Goal: Check status: Check status

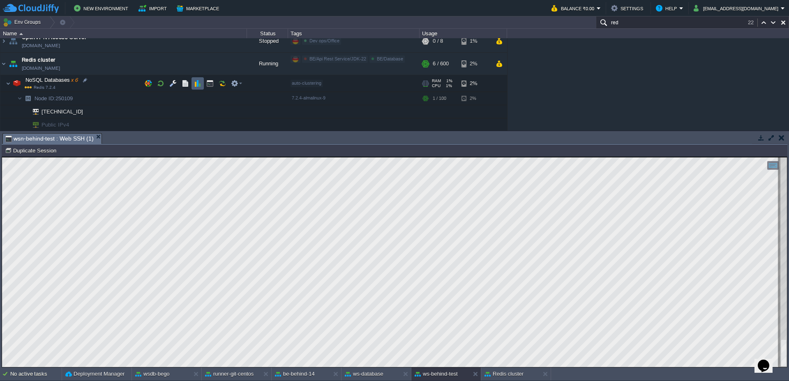
click at [202, 82] on td at bounding box center [198, 83] width 12 height 12
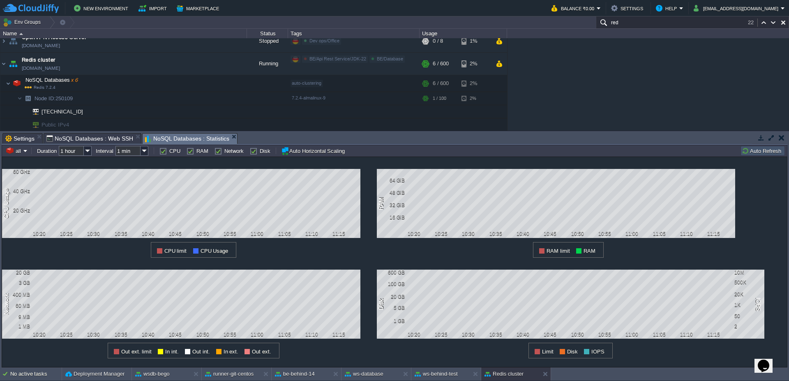
click at [751, 155] on td "Auto Refresh" at bounding box center [763, 151] width 44 height 10
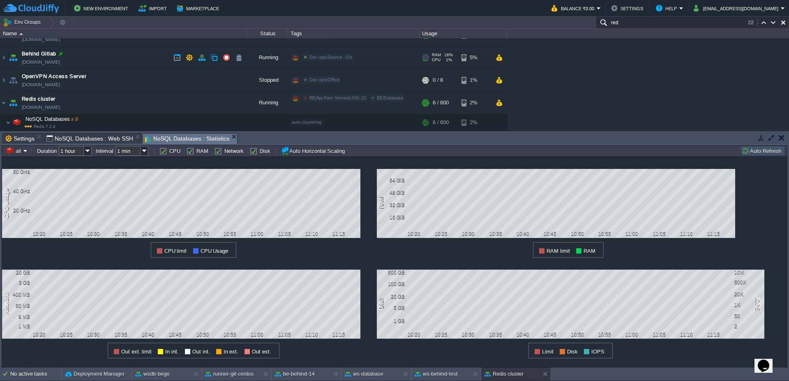
scroll to position [296, 0]
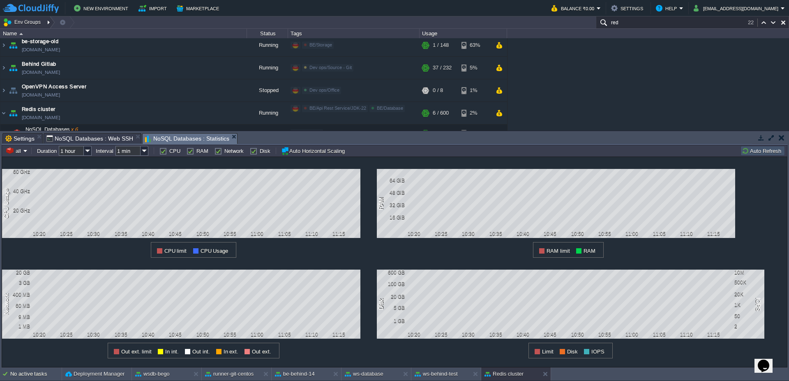
click at [47, 21] on div at bounding box center [49, 22] width 11 height 12
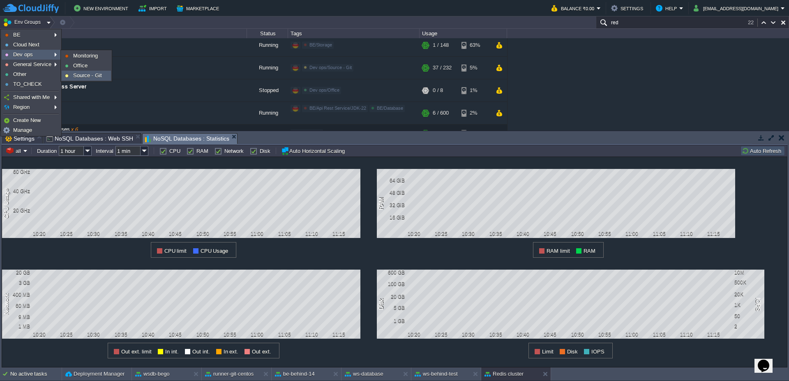
click at [76, 74] on span "Source - Git" at bounding box center [87, 75] width 29 height 6
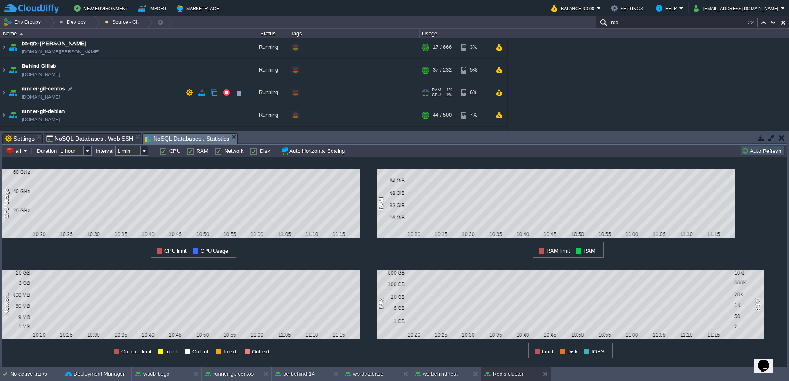
scroll to position [0, 0]
click at [0, 96] on img at bounding box center [3, 94] width 7 height 22
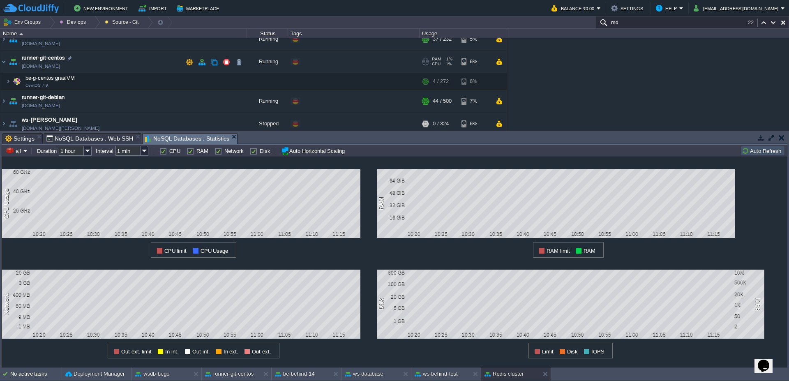
scroll to position [49, 0]
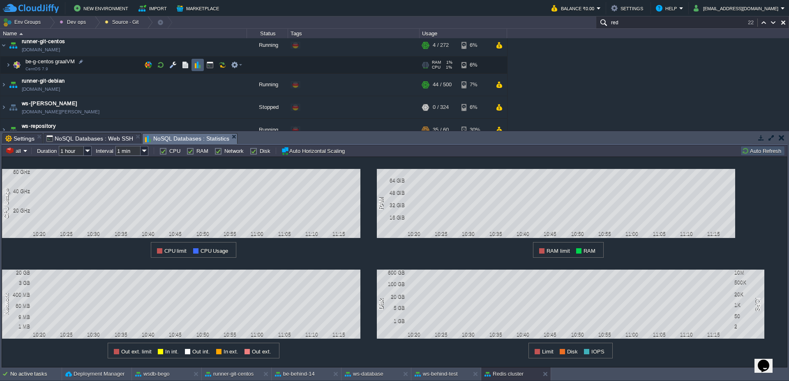
click at [201, 67] on td at bounding box center [198, 65] width 12 height 12
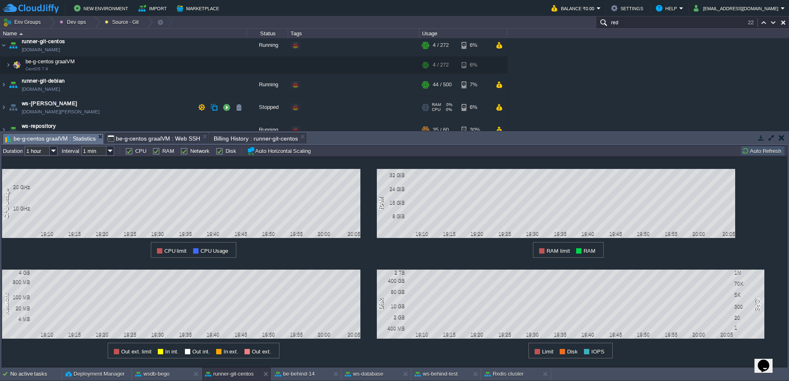
scroll to position [0, 0]
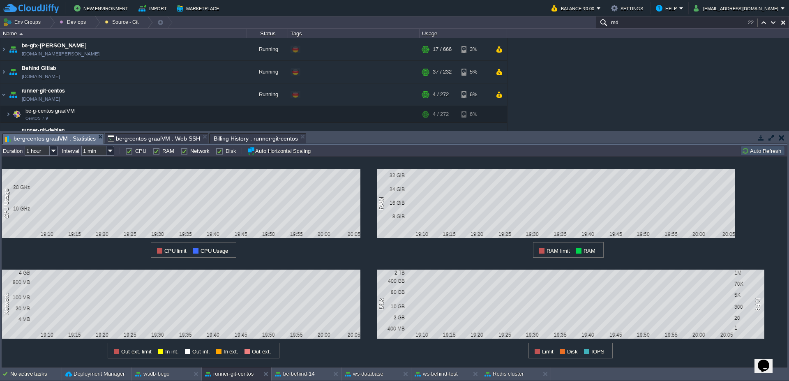
click at [757, 151] on button "Auto Refresh" at bounding box center [763, 150] width 42 height 7
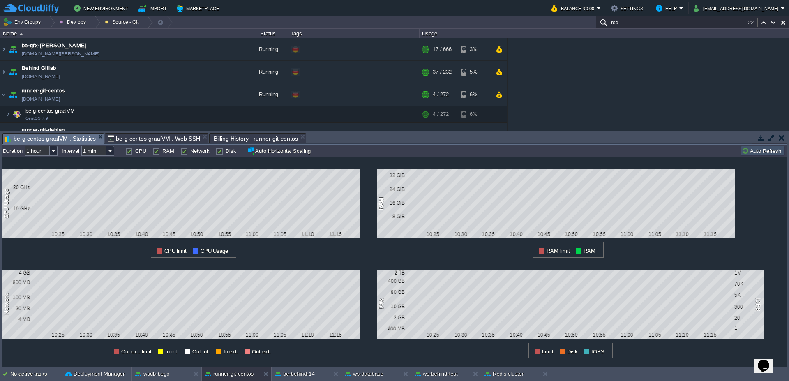
click at [758, 150] on button "Auto Refresh" at bounding box center [763, 150] width 42 height 7
click at [449, 381] on div "No active tasks Deployment Manager wsdb-bego runner-git-centos be-behind-14 ws-…" at bounding box center [394, 375] width 789 height 14
click at [442, 372] on button "ws-behind-test" at bounding box center [436, 374] width 43 height 8
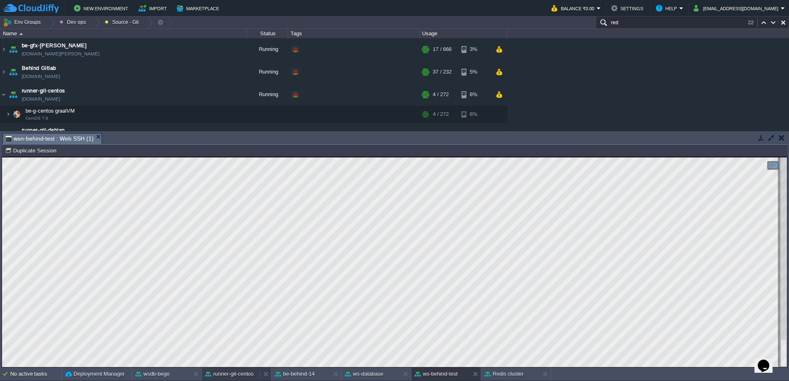
click at [238, 376] on button "runner-git-centos" at bounding box center [229, 374] width 49 height 8
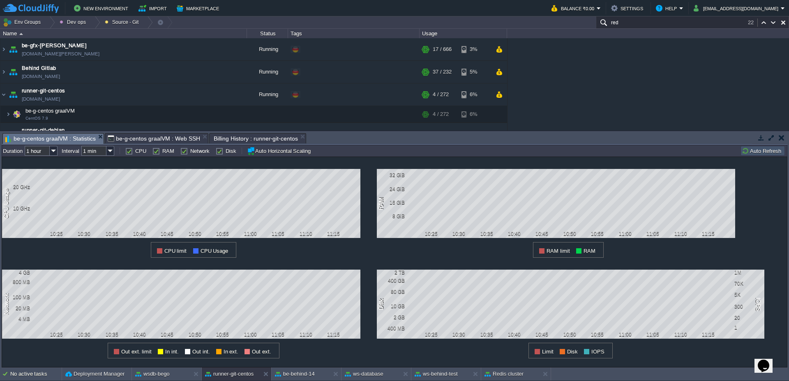
click at [750, 150] on button "Auto Refresh" at bounding box center [763, 150] width 42 height 7
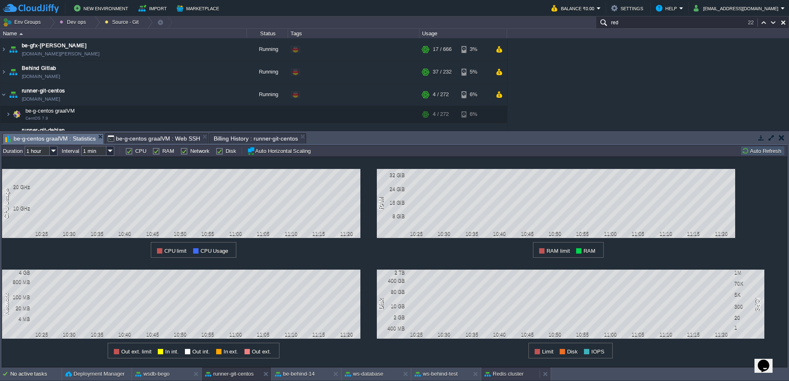
click at [521, 372] on button "Redis cluster" at bounding box center [504, 374] width 39 height 8
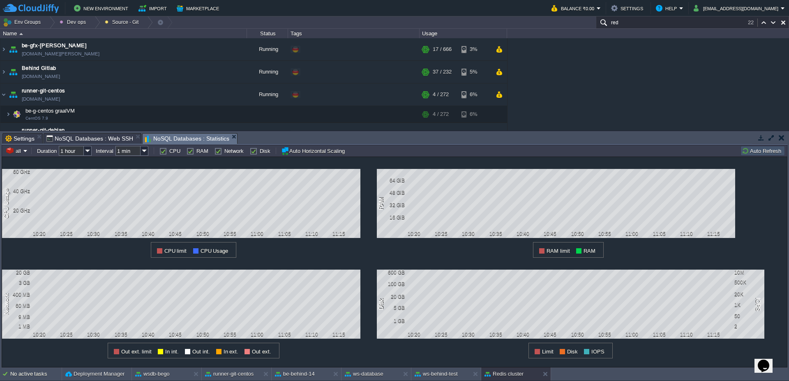
click at [748, 153] on button "Auto Refresh" at bounding box center [763, 150] width 42 height 7
click at [444, 377] on button "ws-behind-test" at bounding box center [436, 374] width 43 height 8
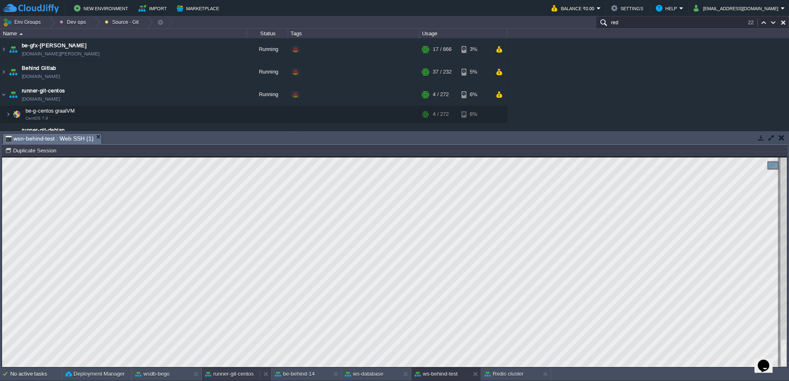
click at [241, 376] on button "runner-git-centos" at bounding box center [229, 374] width 49 height 8
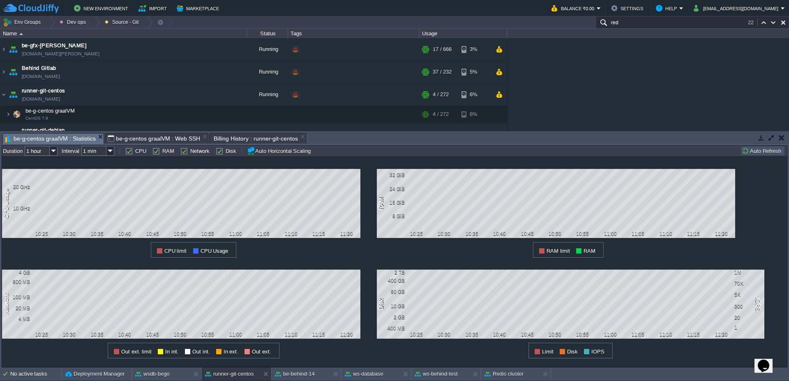
click at [759, 154] on button "Auto Refresh" at bounding box center [763, 150] width 42 height 7
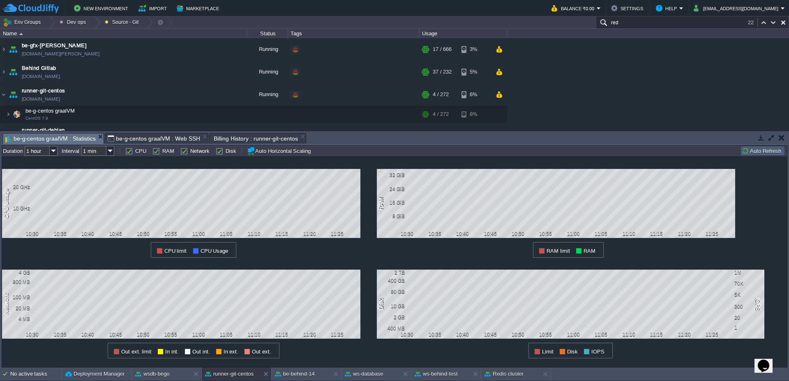
click at [759, 154] on button "Auto Refresh" at bounding box center [763, 150] width 42 height 7
click at [772, 152] on button "Auto Refresh" at bounding box center [763, 150] width 42 height 7
click at [759, 150] on button "Auto Refresh" at bounding box center [763, 150] width 42 height 7
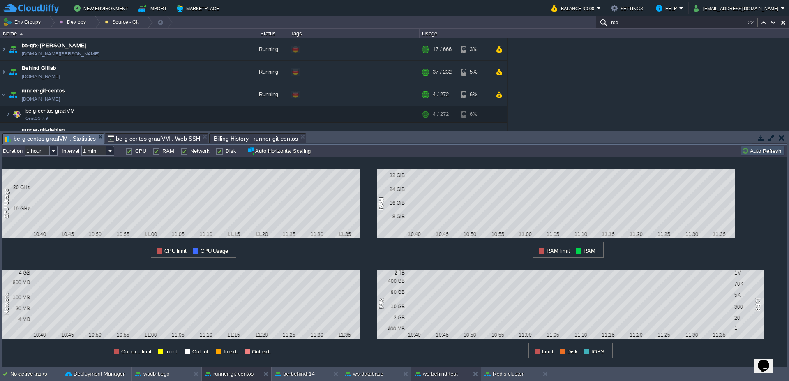
click at [452, 379] on div "ws-behind-test" at bounding box center [441, 374] width 58 height 13
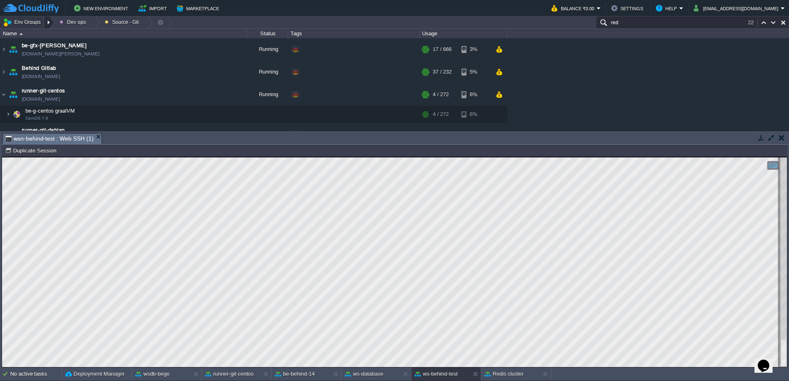
click at [51, 22] on div at bounding box center [49, 22] width 11 height 12
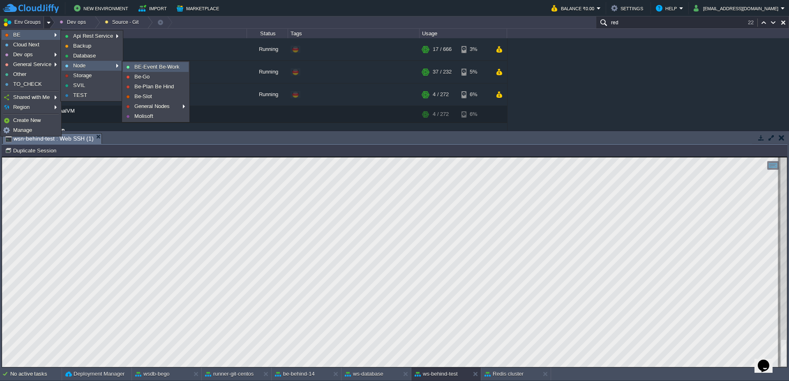
click at [146, 67] on span "BE-Event Be-Work" at bounding box center [156, 67] width 45 height 6
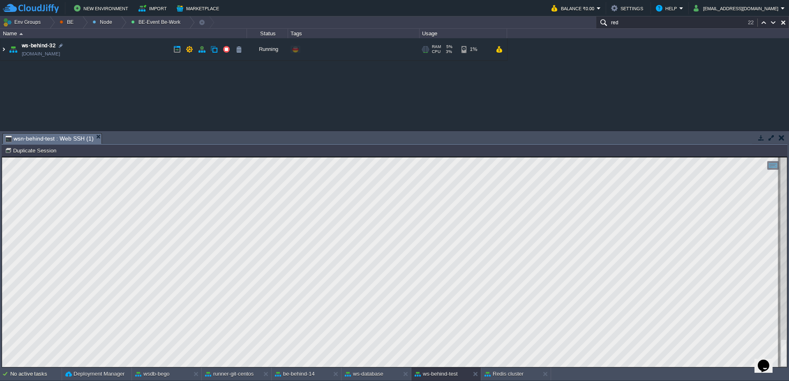
click at [0, 52] on img at bounding box center [3, 49] width 7 height 22
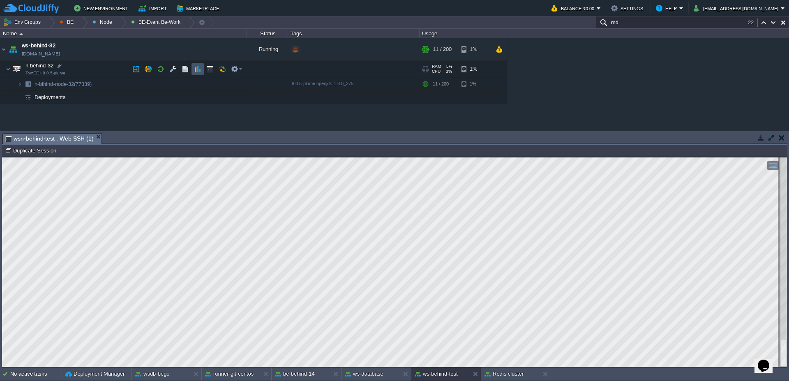
click at [195, 69] on button "button" at bounding box center [197, 68] width 7 height 7
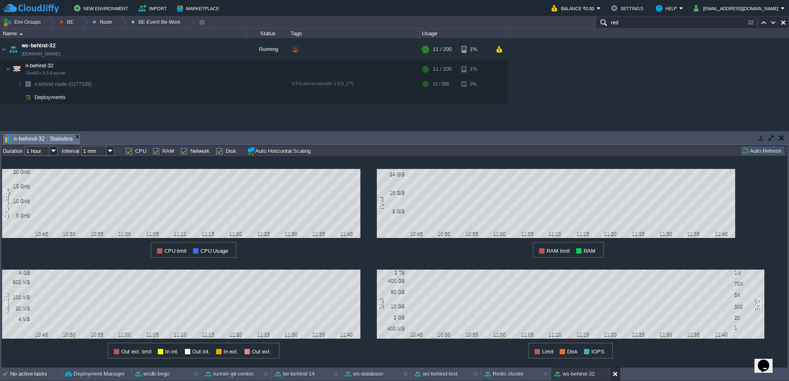
click at [615, 375] on button at bounding box center [617, 374] width 8 height 8
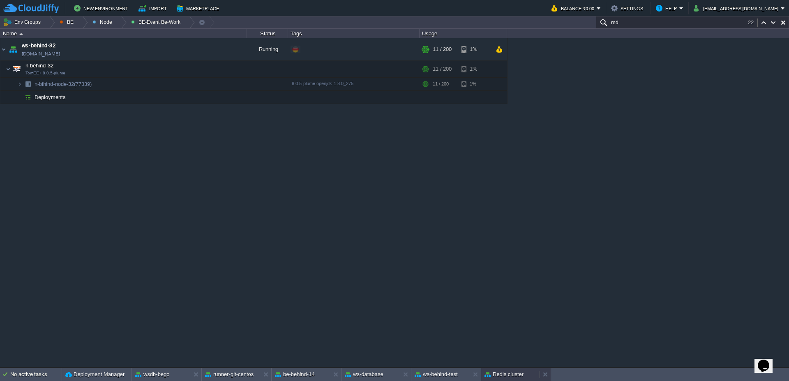
click at [516, 376] on button "Redis cluster" at bounding box center [504, 374] width 39 height 8
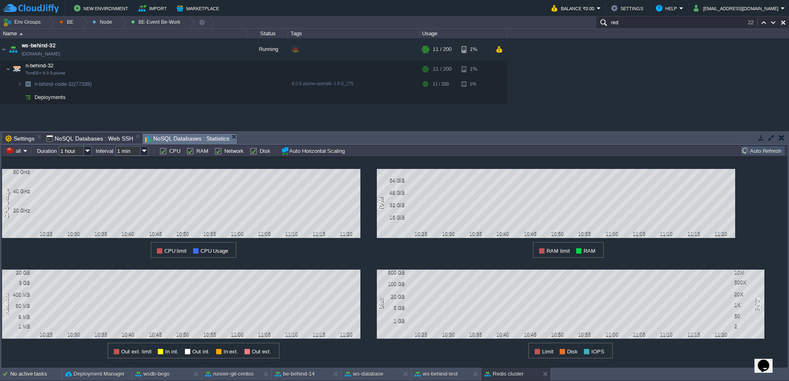
click at [765, 153] on button "Auto Refresh" at bounding box center [763, 150] width 42 height 7
click at [21, 152] on button "all" at bounding box center [14, 150] width 18 height 7
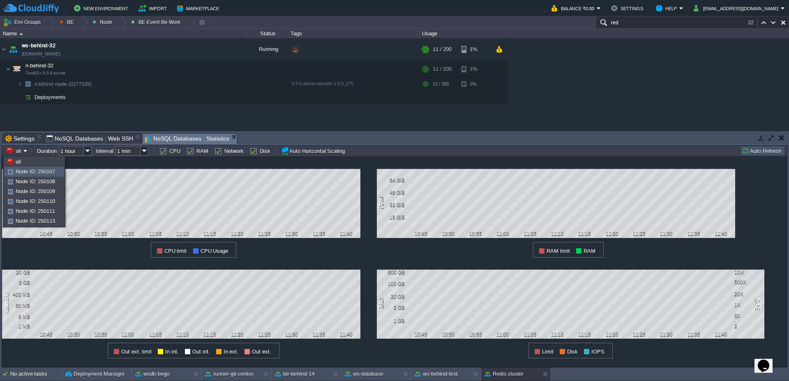
click at [27, 171] on span "Node ID: 250107" at bounding box center [35, 172] width 39 height 6
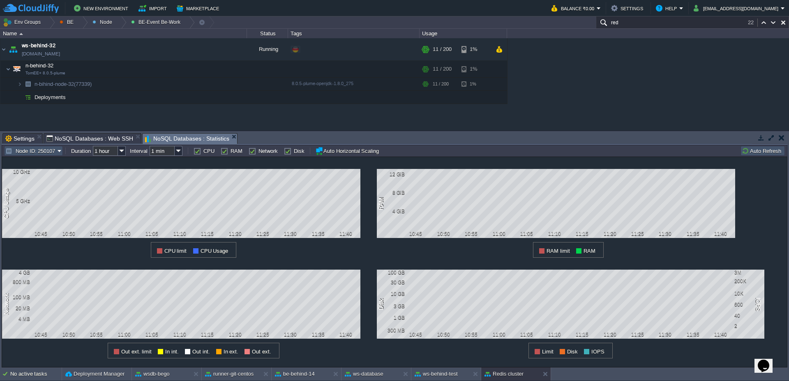
click at [35, 149] on button "Node ID: 250107" at bounding box center [31, 150] width 52 height 7
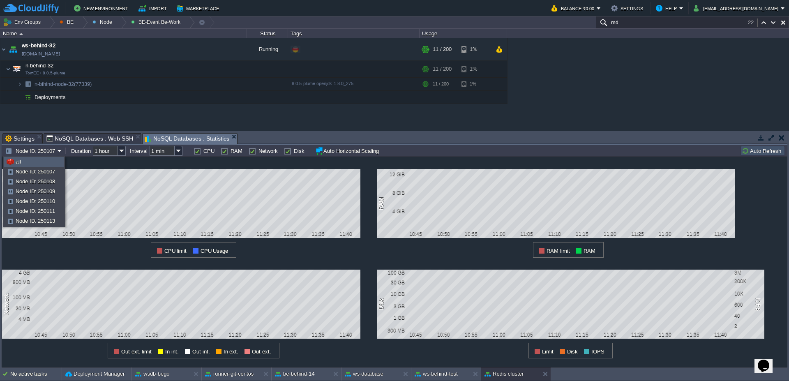
click at [27, 161] on link "all" at bounding box center [34, 161] width 59 height 9
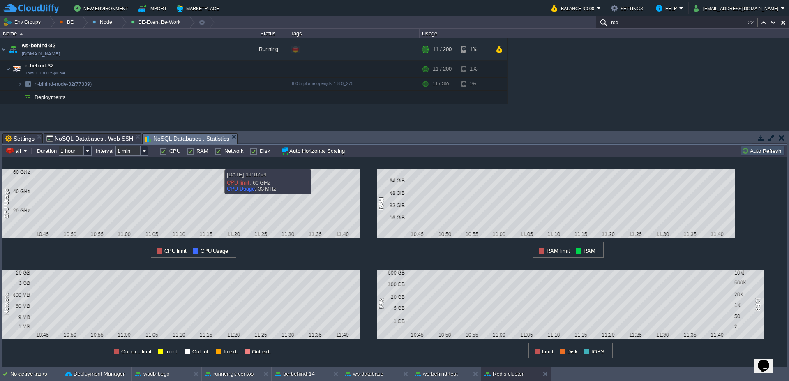
click at [215, 232] on div "11:15" at bounding box center [206, 234] width 21 height 6
click at [419, 371] on button "ws-behind-test" at bounding box center [436, 374] width 43 height 8
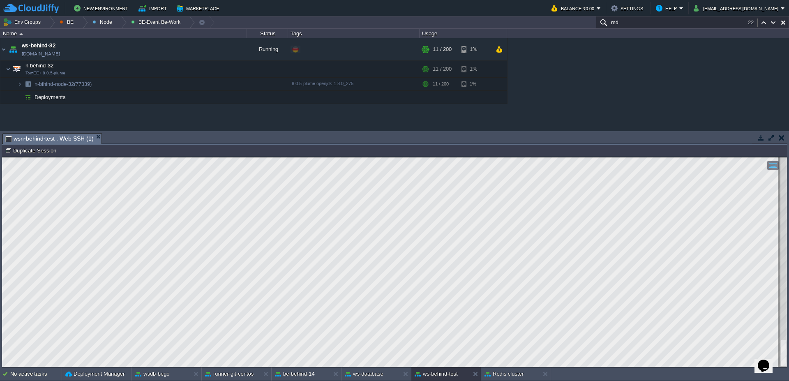
scroll to position [1, 54]
click at [231, 380] on div "runner-git-centos" at bounding box center [231, 374] width 58 height 13
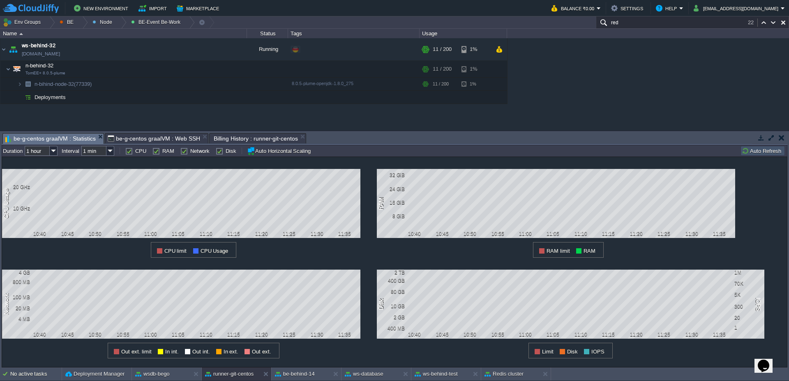
click at [768, 151] on button "Auto Refresh" at bounding box center [763, 150] width 42 height 7
click at [448, 377] on button "ws-behind-test" at bounding box center [436, 374] width 43 height 8
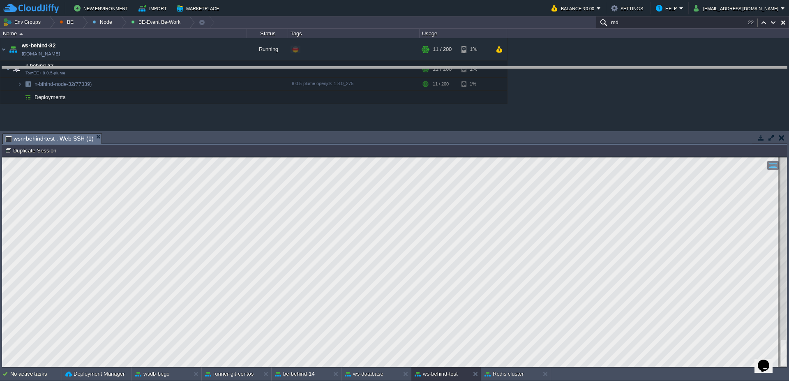
drag, startPoint x: 394, startPoint y: 140, endPoint x: 390, endPoint y: 73, distance: 66.7
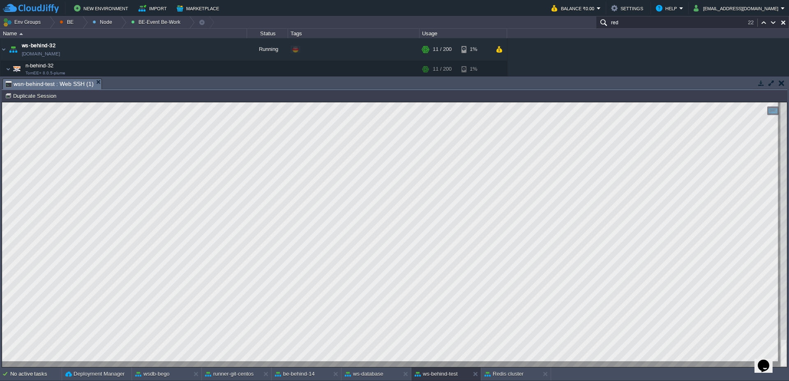
type textarea "ctl"
